Goal: Information Seeking & Learning: Learn about a topic

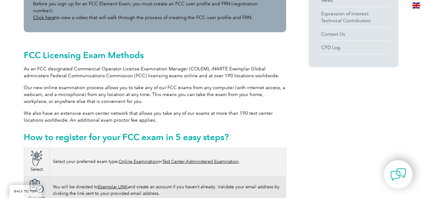
scroll to position [258, 0]
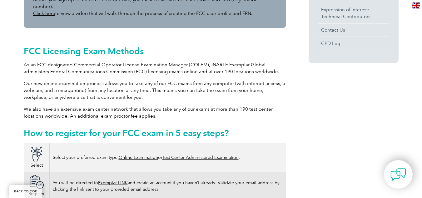
click at [182, 155] on link "Test Center-Administered Examination" at bounding box center [200, 157] width 76 height 5
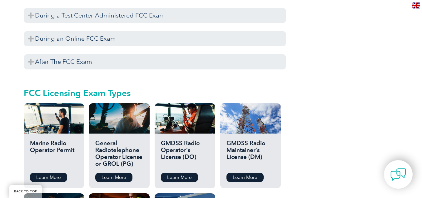
scroll to position [649, 0]
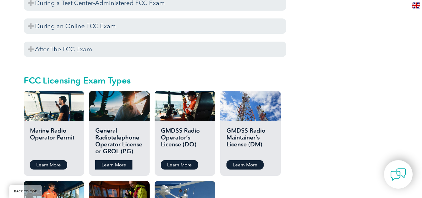
click at [122, 160] on link "Learn More" at bounding box center [113, 164] width 37 height 9
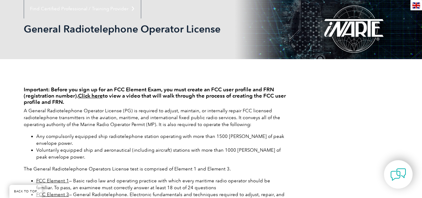
scroll to position [108, 0]
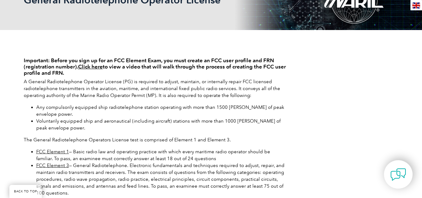
click at [56, 153] on link "FCC Element 1" at bounding box center [52, 152] width 33 height 6
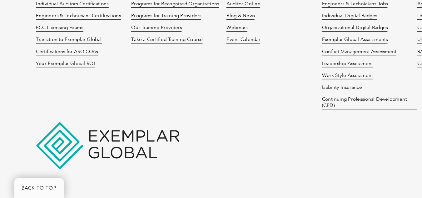
scroll to position [627, 0]
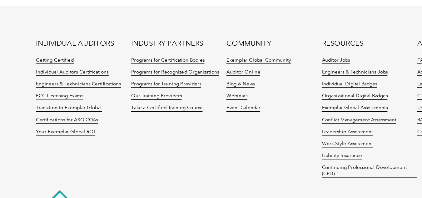
click at [42, 87] on link "FCC Licensing Exams" at bounding box center [39, 87] width 31 height 4
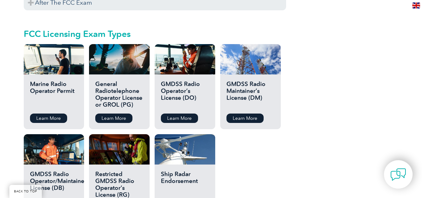
scroll to position [682, 0]
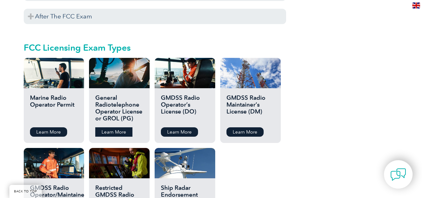
click at [113, 127] on link "Learn More" at bounding box center [113, 131] width 37 height 9
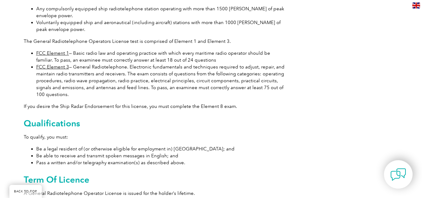
scroll to position [166, 0]
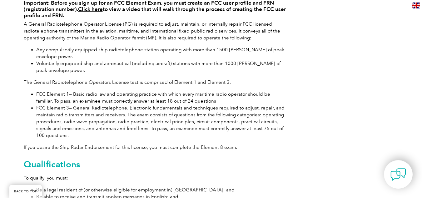
click at [47, 108] on link "FCC Element 3" at bounding box center [52, 108] width 33 height 6
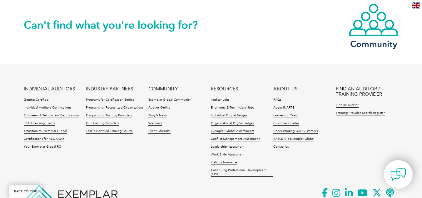
scroll to position [595, 0]
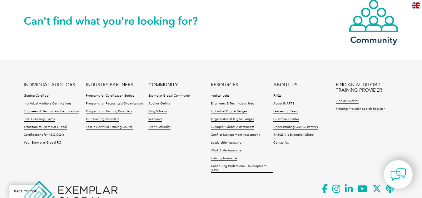
drag, startPoint x: 342, startPoint y: 140, endPoint x: 353, endPoint y: 154, distance: 18.5
click at [353, 154] on ul "INDIVIDUAL AUDITORS Getting Certified Individual Auditors Certifications Engine…" at bounding box center [211, 129] width 375 height 94
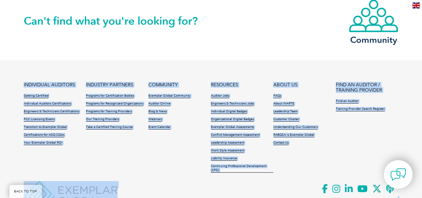
drag, startPoint x: 376, startPoint y: 142, endPoint x: 391, endPoint y: 115, distance: 31.4
click at [418, 107] on footer "INDIVIDUAL AUDITORS Getting Certified Individual Auditors Certifications Engine…" at bounding box center [211, 143] width 422 height 166
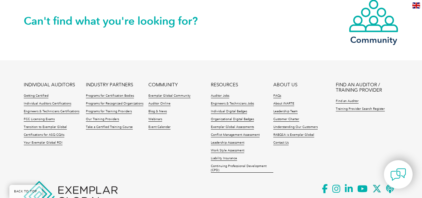
click at [361, 128] on ul "INDIVIDUAL AUDITORS Getting Certified Individual Auditors Certifications Engine…" at bounding box center [211, 129] width 375 height 94
click at [51, 119] on link "FCC Licensing Exams" at bounding box center [39, 119] width 31 height 4
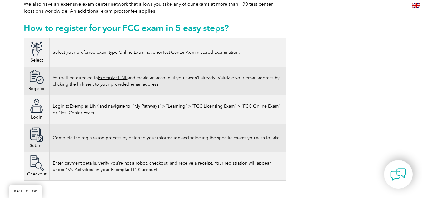
scroll to position [383, 0]
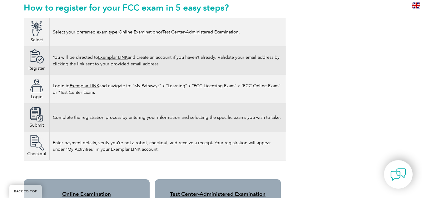
click at [146, 29] on link "Online Examination" at bounding box center [138, 31] width 39 height 5
